Goal: Task Accomplishment & Management: Manage account settings

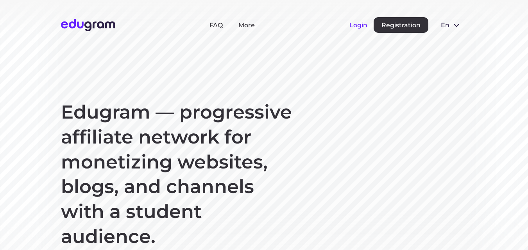
click at [360, 25] on button "Login" at bounding box center [358, 24] width 18 height 7
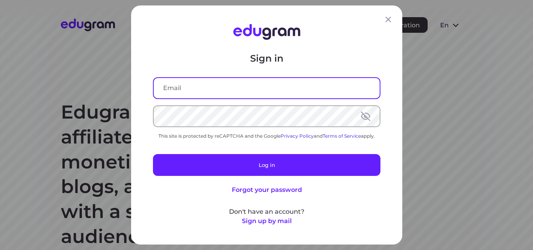
click at [226, 90] on input "text" at bounding box center [267, 88] width 226 height 20
type input "[EMAIL_ADDRESS][DOMAIN_NAME]"
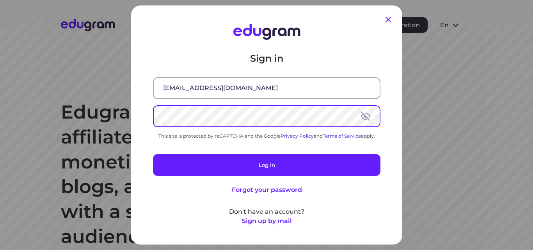
click at [386, 20] on icon at bounding box center [388, 19] width 5 height 5
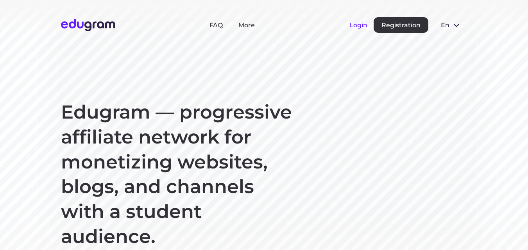
click at [362, 28] on button "Login" at bounding box center [358, 24] width 18 height 7
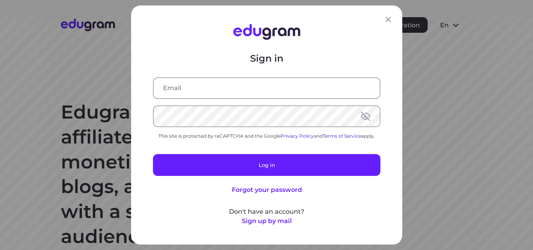
click at [174, 87] on input "text" at bounding box center [267, 88] width 226 height 20
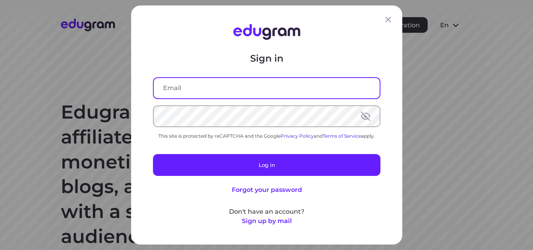
type input "[EMAIL_ADDRESS][DOMAIN_NAME]"
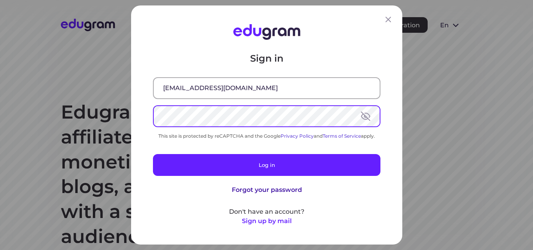
click at [264, 189] on button "Forgot your password" at bounding box center [267, 189] width 70 height 9
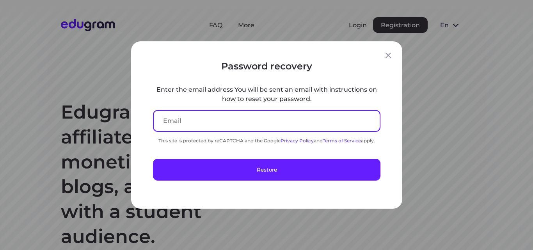
click at [182, 119] on input "text" at bounding box center [267, 121] width 226 height 20
type input "[EMAIL_ADDRESS][DOMAIN_NAME]"
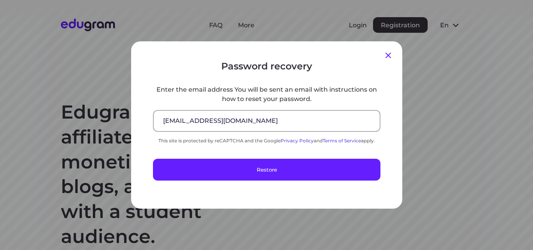
click at [384, 54] on icon at bounding box center [388, 55] width 9 height 9
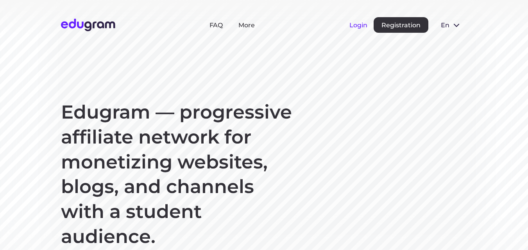
click at [360, 25] on button "Login" at bounding box center [358, 24] width 18 height 7
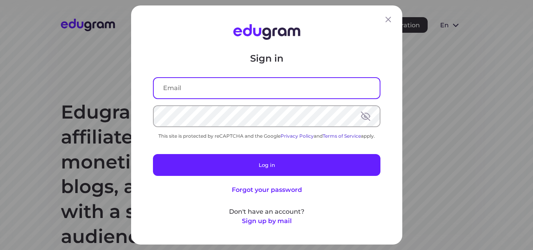
click at [226, 89] on input "text" at bounding box center [267, 88] width 226 height 20
type input "[EMAIL_ADDRESS][DOMAIN_NAME]"
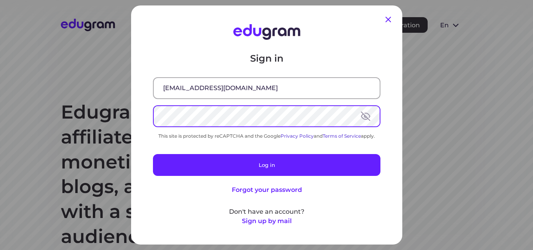
click at [386, 22] on icon at bounding box center [388, 19] width 9 height 9
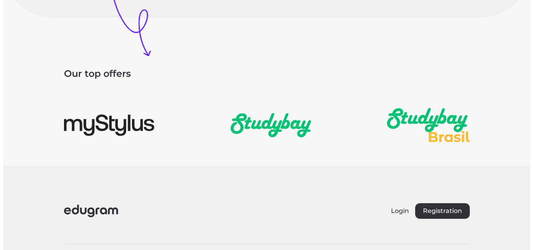
scroll to position [1203, 0]
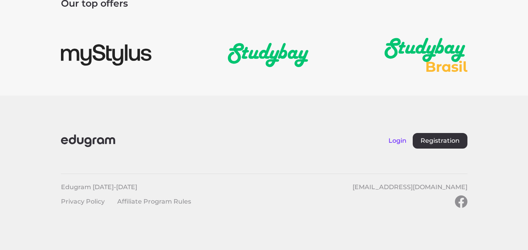
click at [389, 141] on button "Login" at bounding box center [397, 140] width 18 height 7
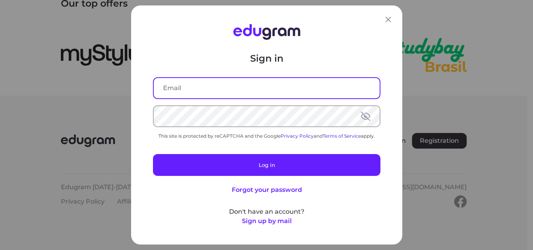
click at [222, 87] on input "text" at bounding box center [267, 88] width 226 height 20
type input "[EMAIL_ADDRESS][DOMAIN_NAME]"
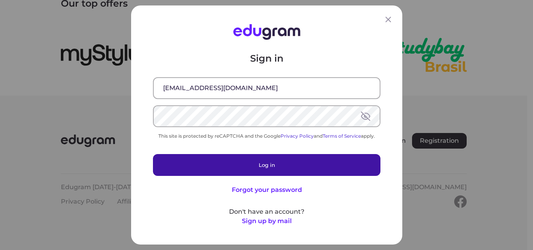
click at [331, 160] on button "Log in" at bounding box center [267, 165] width 228 height 22
